Goal: Task Accomplishment & Management: Use online tool/utility

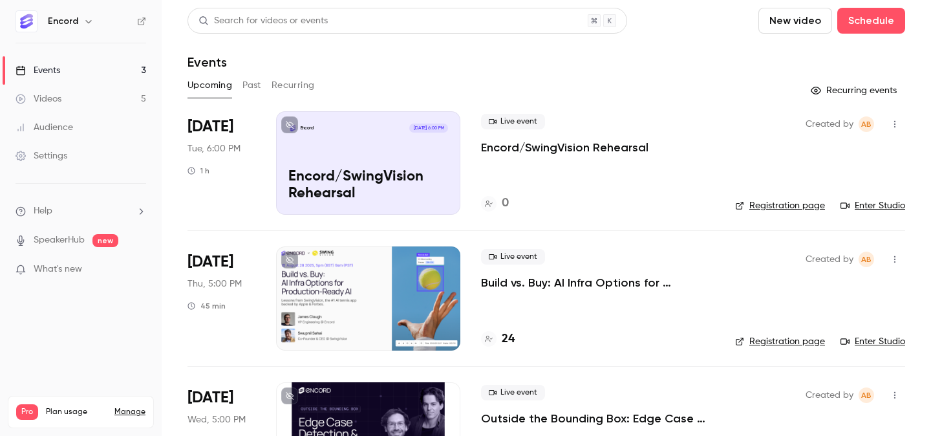
scroll to position [73, 0]
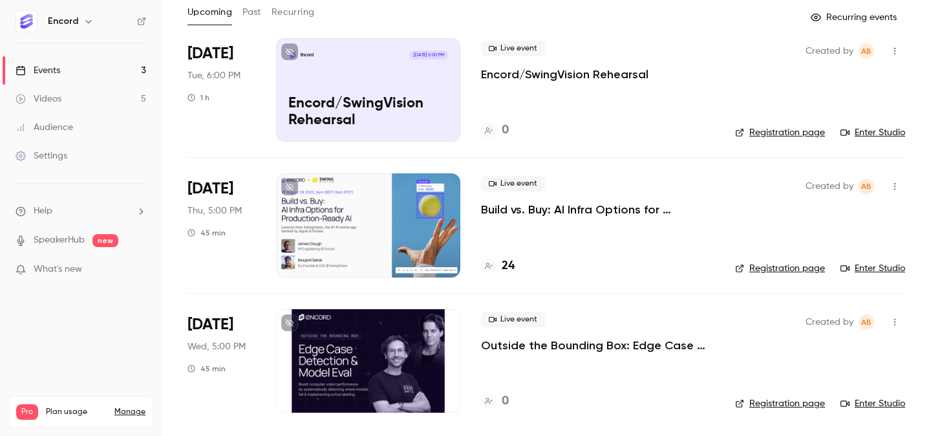
click at [92, 100] on link "Videos 5" at bounding box center [81, 99] width 162 height 28
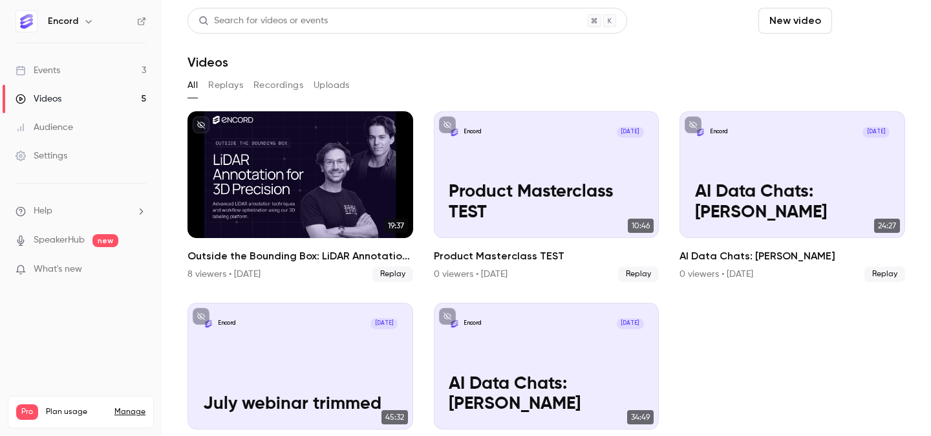
click at [868, 21] on button "Schedule" at bounding box center [871, 21] width 68 height 26
click at [861, 56] on div "One time event" at bounding box center [845, 56] width 98 height 13
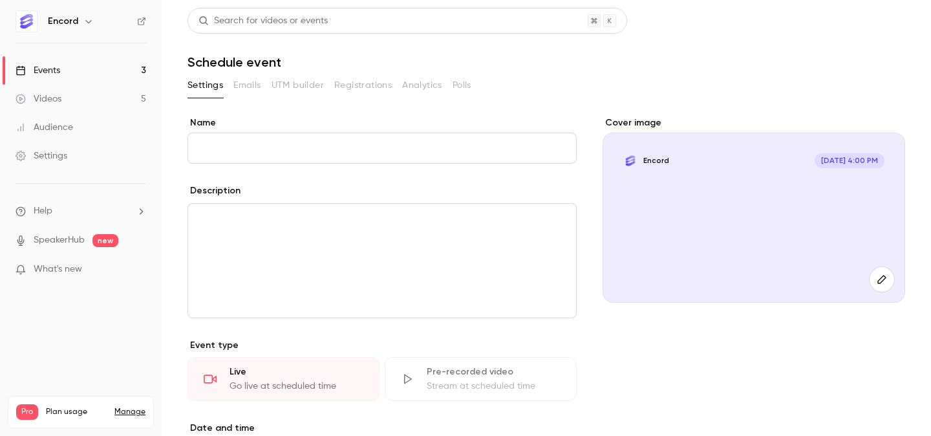
click at [126, 97] on link "Videos 5" at bounding box center [81, 99] width 162 height 28
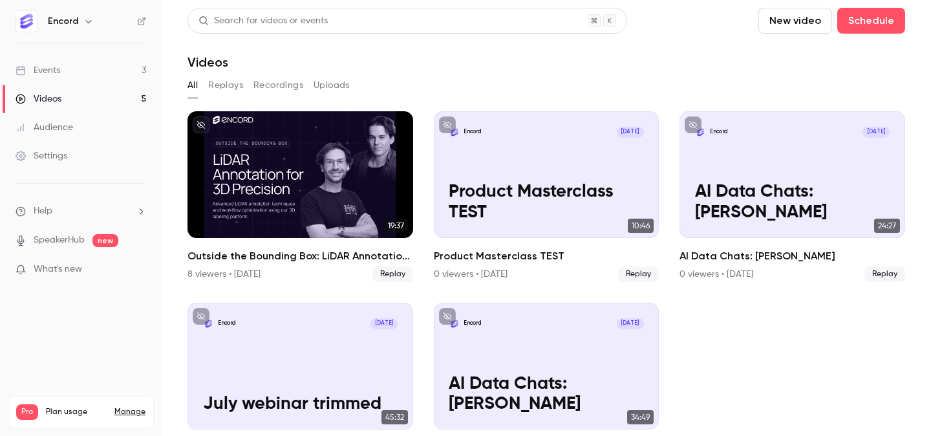
click at [809, 17] on button "New video" at bounding box center [795, 21] width 74 height 26
click at [830, 85] on div "Upload" at bounding box center [842, 89] width 98 height 13
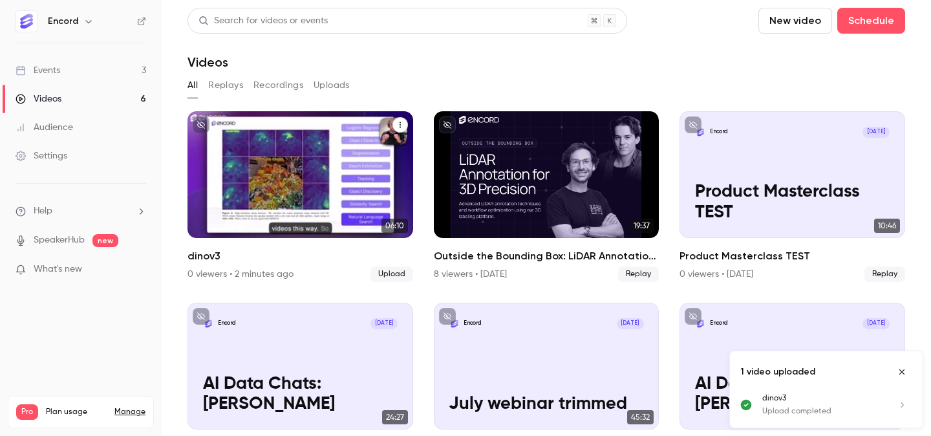
click at [317, 169] on div "Encord [DATE] dinov3" at bounding box center [300, 174] width 226 height 127
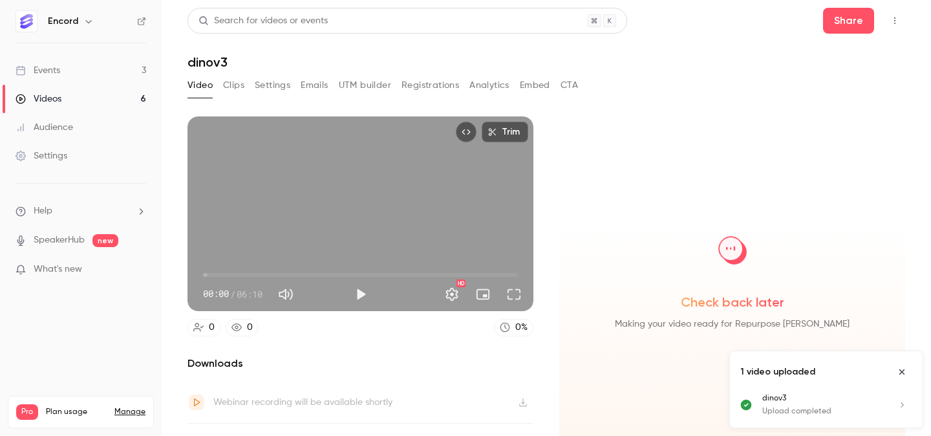
click at [237, 87] on button "Clips" at bounding box center [233, 85] width 21 height 21
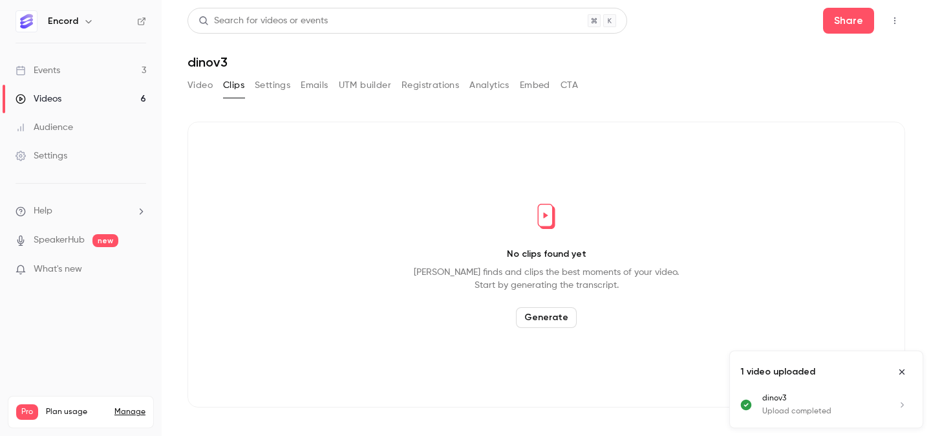
click at [906, 372] on icon "Close uploads list" at bounding box center [902, 371] width 10 height 9
click at [548, 312] on button "Generate" at bounding box center [546, 317] width 61 height 21
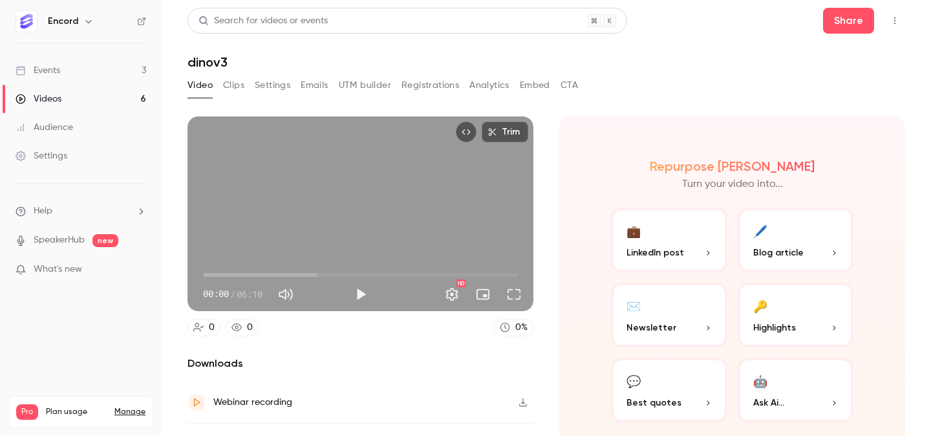
click at [237, 87] on button "Clips" at bounding box center [233, 85] width 21 height 21
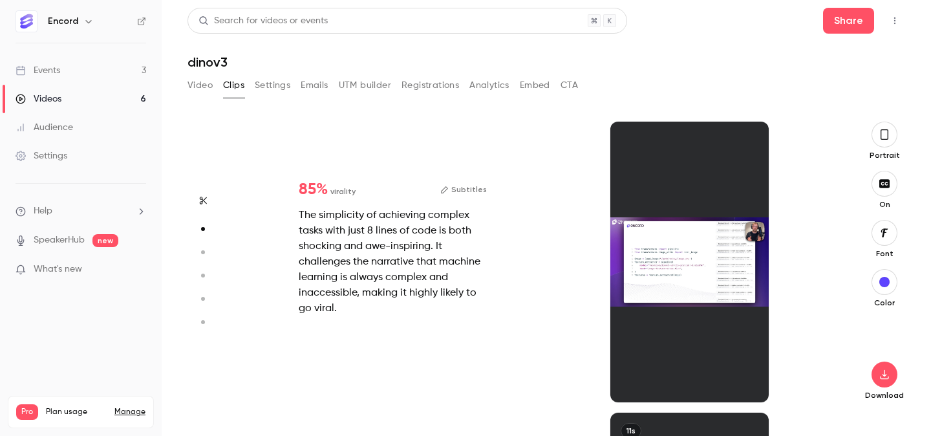
scroll to position [291, 0]
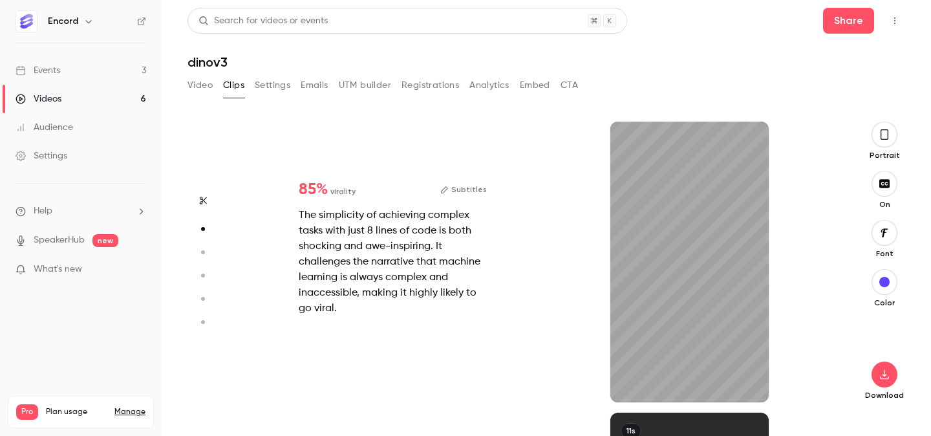
click at [881, 142] on button "button" at bounding box center [884, 135] width 26 height 26
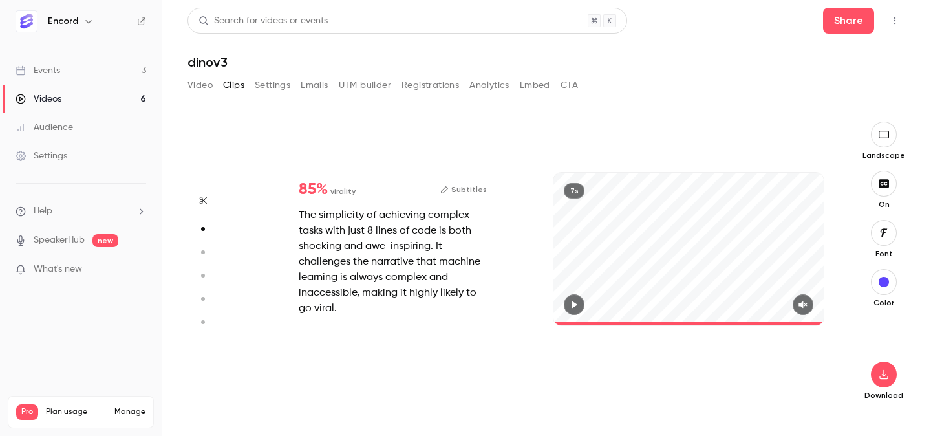
click at [800, 304] on icon "button" at bounding box center [803, 304] width 10 height 9
click at [805, 304] on icon "button" at bounding box center [803, 304] width 10 height 9
click at [577, 304] on icon "button" at bounding box center [574, 304] width 5 height 7
click at [810, 300] on button "button" at bounding box center [803, 304] width 21 height 21
click at [883, 187] on icon "button" at bounding box center [884, 183] width 10 height 8
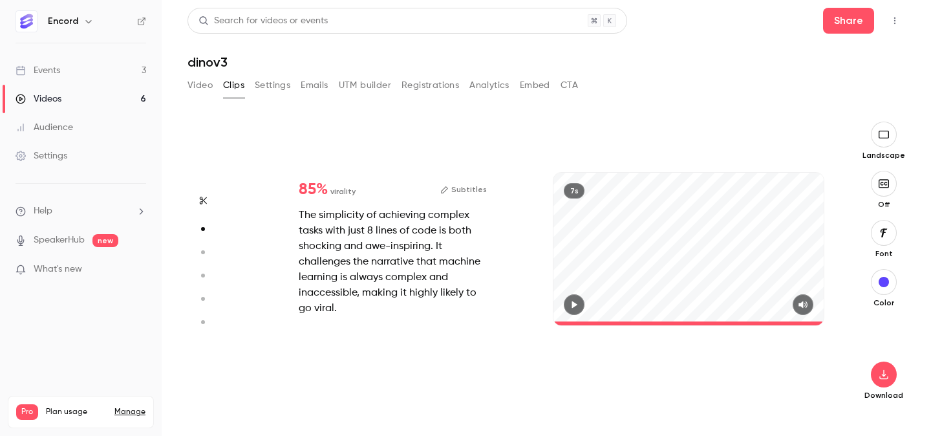
click at [568, 301] on button "button" at bounding box center [574, 304] width 21 height 21
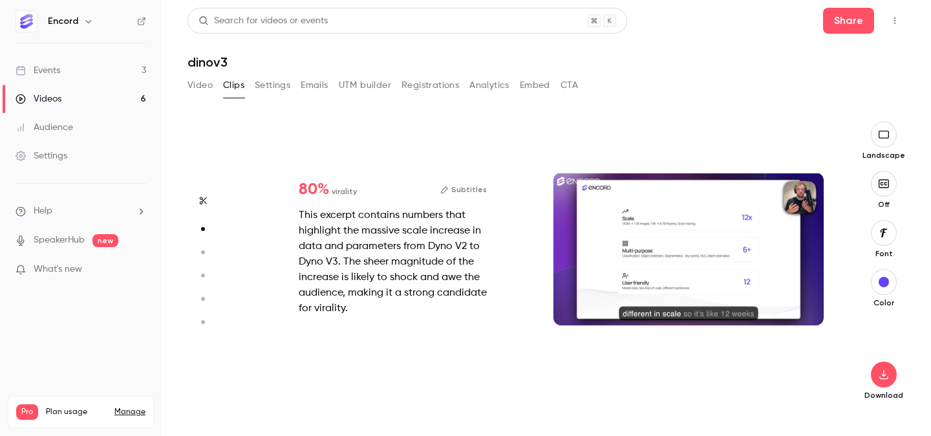
type input "*"
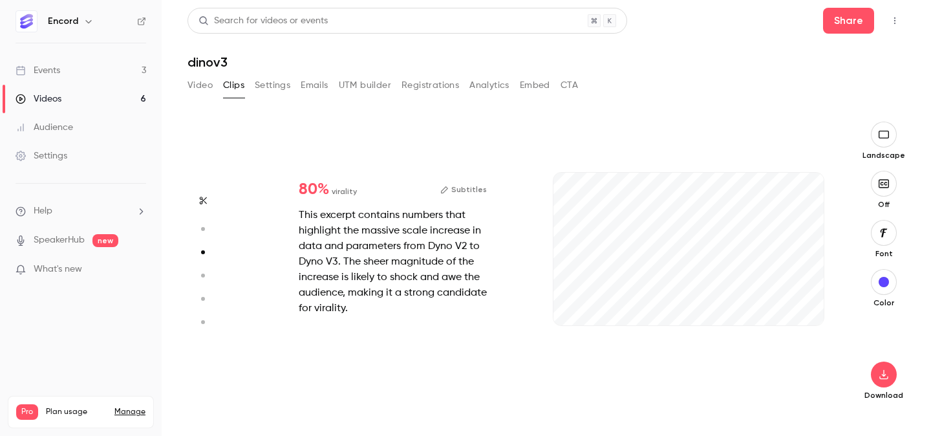
scroll to position [582, 0]
click at [796, 308] on button "button" at bounding box center [803, 304] width 21 height 21
click at [559, 321] on span at bounding box center [555, 323] width 5 height 4
click at [559, 322] on span at bounding box center [555, 323] width 5 height 4
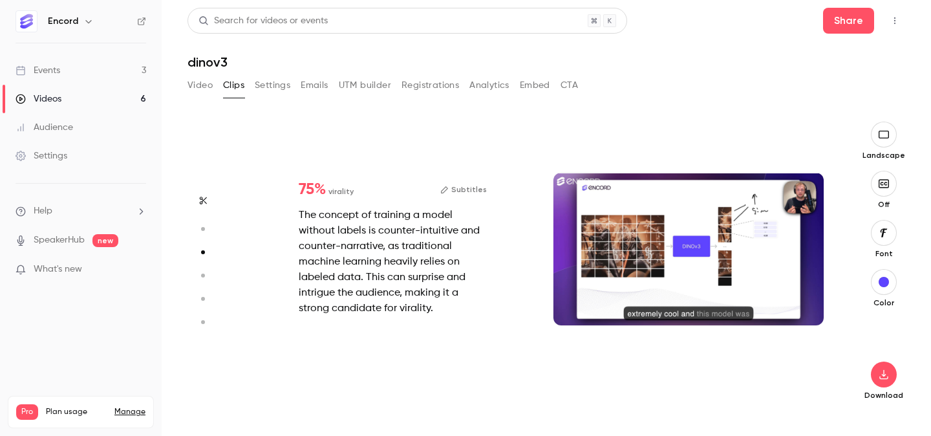
type input "*"
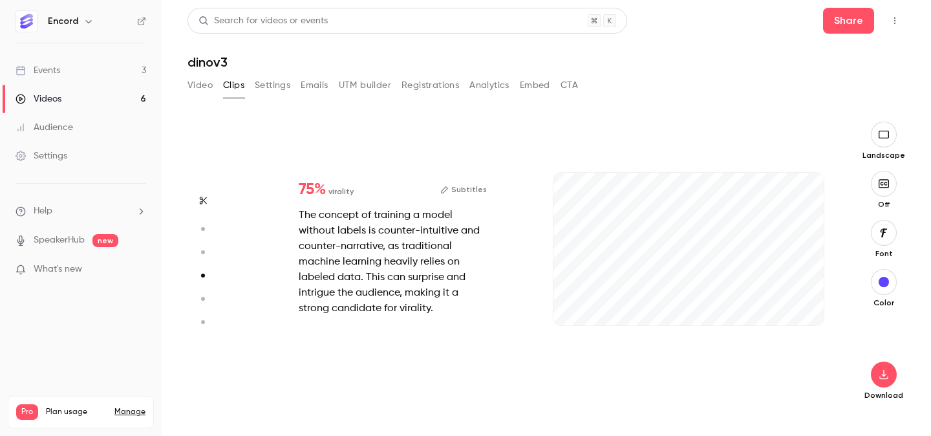
scroll to position [873, 0]
click at [800, 304] on icon "button" at bounding box center [802, 304] width 8 height 7
type input "*"
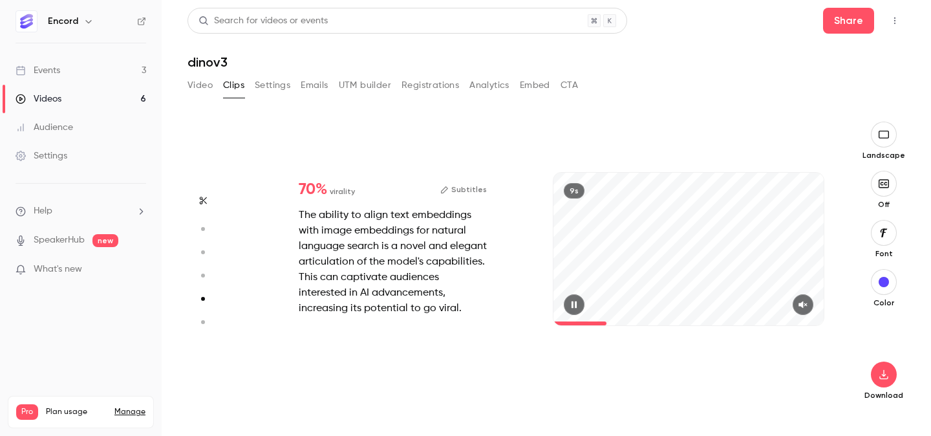
click at [807, 308] on icon "button" at bounding box center [803, 304] width 10 height 9
type input "*"
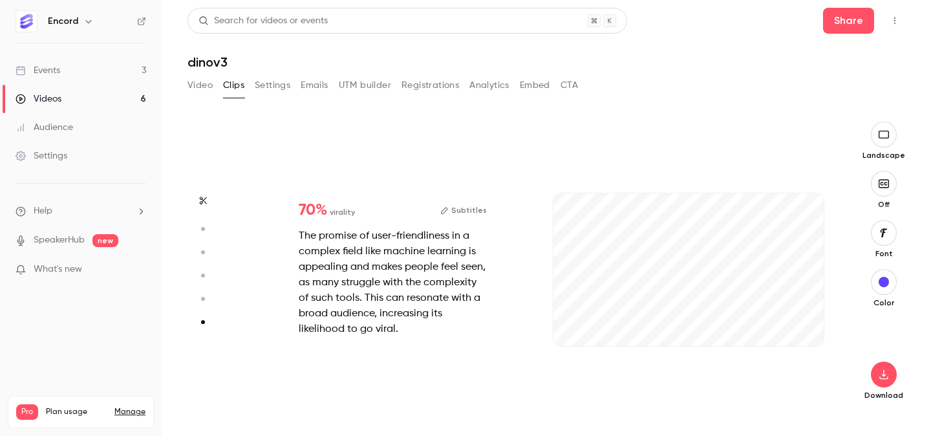
scroll to position [1434, 0]
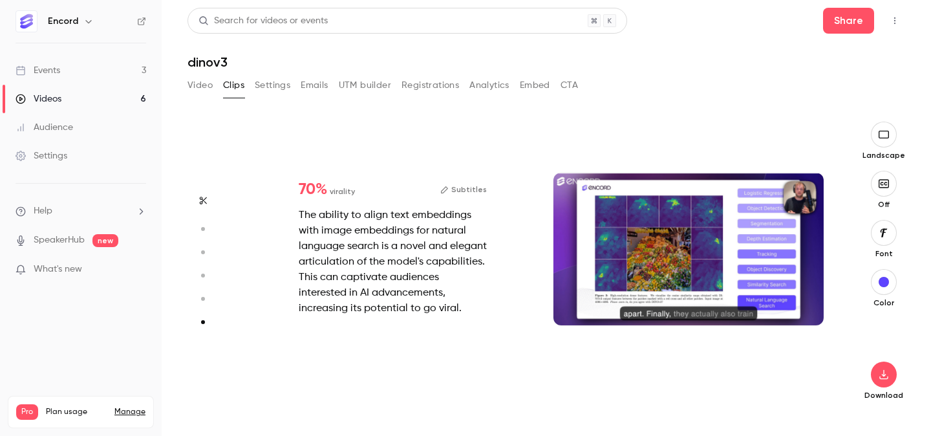
type input "*"
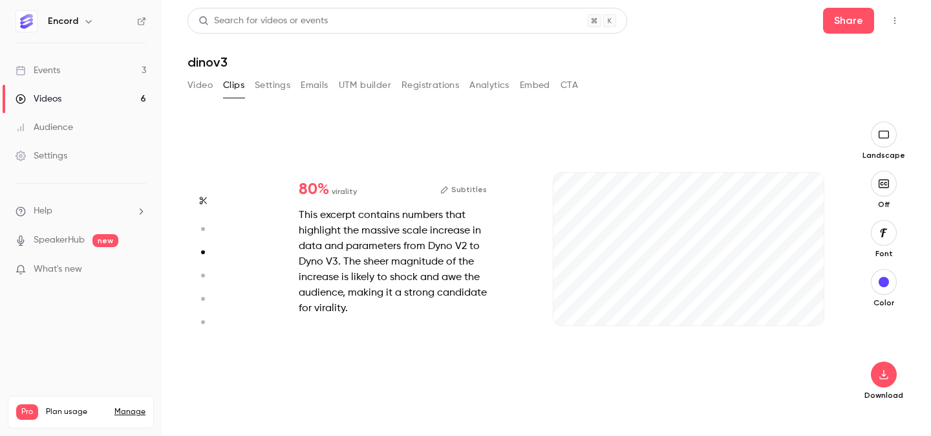
scroll to position [582, 0]
click at [890, 379] on button "button" at bounding box center [884, 374] width 26 height 26
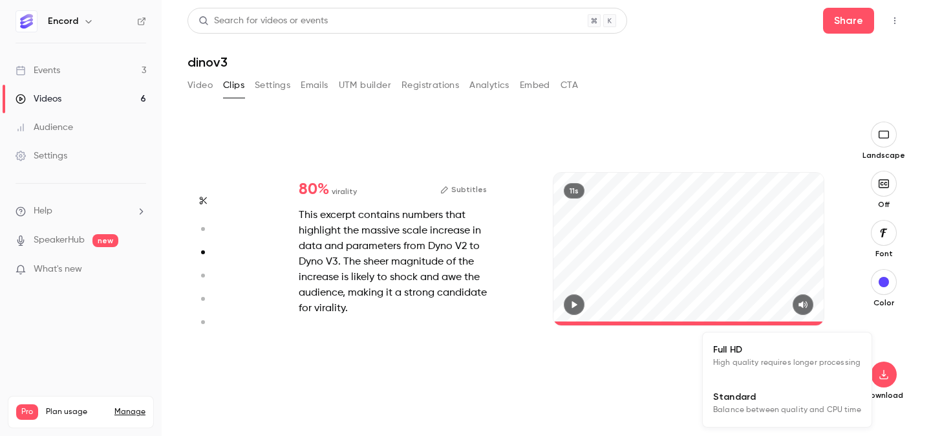
click at [780, 350] on span "Full HD" at bounding box center [787, 350] width 148 height 14
type input "**"
